Goal: Navigation & Orientation: Find specific page/section

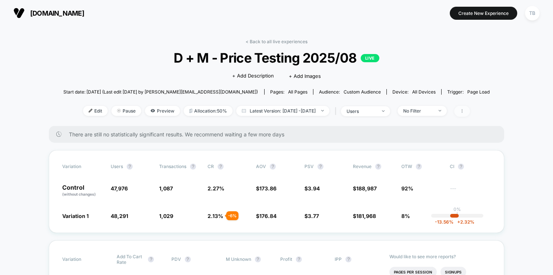
click at [465, 113] on icon at bounding box center [462, 111] width 4 height 4
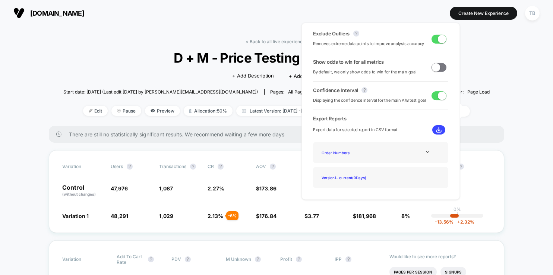
click at [434, 42] on span at bounding box center [439, 39] width 15 height 9
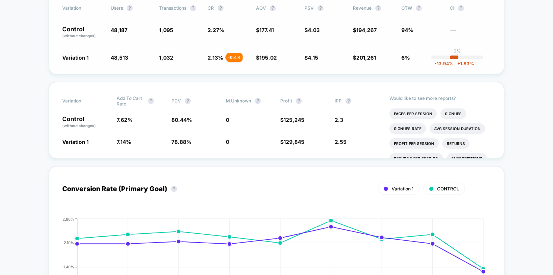
scroll to position [145, 0]
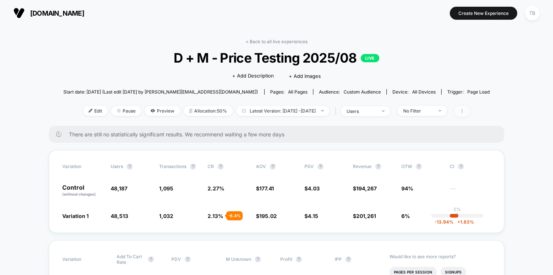
click at [465, 112] on icon at bounding box center [462, 111] width 4 height 4
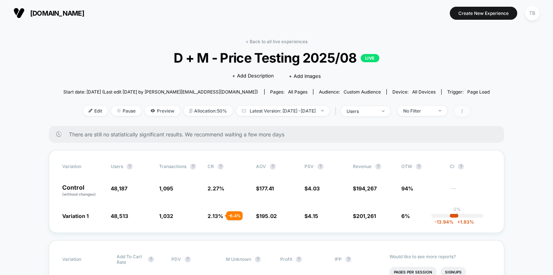
click at [465, 111] on icon at bounding box center [462, 111] width 4 height 4
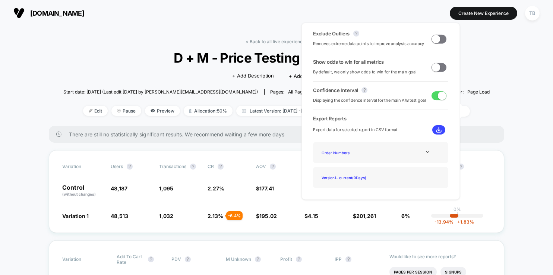
click at [434, 38] on span at bounding box center [436, 39] width 8 height 8
click at [434, 38] on span at bounding box center [439, 39] width 15 height 9
click at [434, 40] on span at bounding box center [436, 39] width 8 height 8
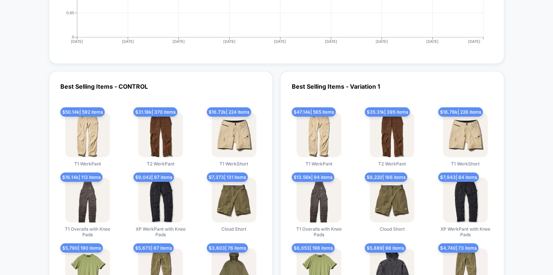
scroll to position [1371, 0]
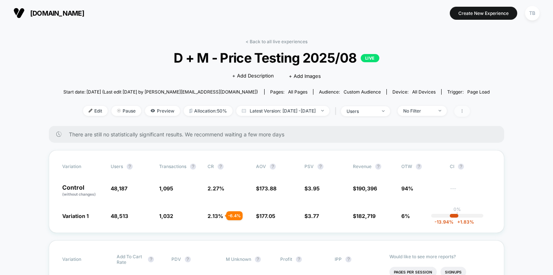
click at [470, 113] on span at bounding box center [463, 111] width 16 height 11
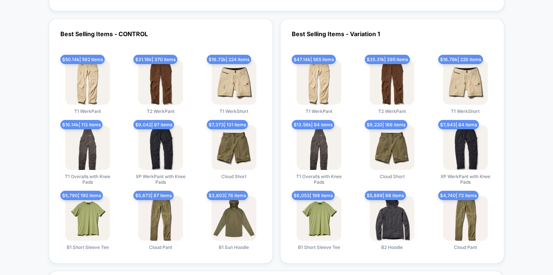
scroll to position [1428, 0]
